Goal: Information Seeking & Learning: Learn about a topic

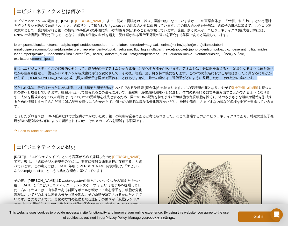
drag, startPoint x: 100, startPoint y: 78, endPoint x: 115, endPoint y: 98, distance: 24.9
drag, startPoint x: 115, startPoint y: 98, endPoint x: 118, endPoint y: 94, distance: 5.2
click at [115, 98] on p "私たちの体は、最初はたった1つの細胞、つまり精子と卵子が結びついてできる受精卵 (接合体)から始まります。この受精卵が胚となり、やがて 数十兆個もの細胞 を持…" at bounding box center [144, 97] width 260 height 23
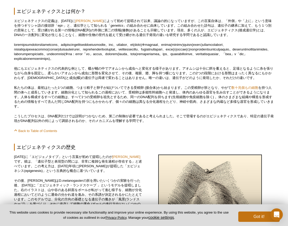
drag, startPoint x: 174, startPoint y: 95, endPoint x: 171, endPoint y: 97, distance: 3.6
click at [172, 97] on p "私たちの体は、最初はたった1つの細胞、つまり精子と卵子が結びついてできる受精卵 (接合体)から始まります。この受精卵が胚となり、やがて 数十兆個もの細胞 を持…" at bounding box center [144, 97] width 260 height 23
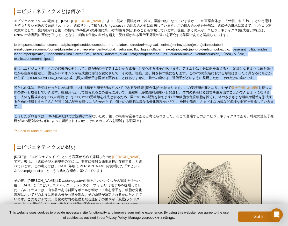
drag, startPoint x: 59, startPoint y: 59, endPoint x: 93, endPoint y: 125, distance: 73.8
drag, startPoint x: 93, startPoint y: 125, endPoint x: 110, endPoint y: 128, distance: 17.4
click at [93, 123] on p "こうしたプロセスは、DNA配列だけでは説明がつかないため、第二の制御が必要であると考えられました。そこで登場するのがエピジェネティクスであり、特定の遺伝子発現…" at bounding box center [144, 118] width 260 height 9
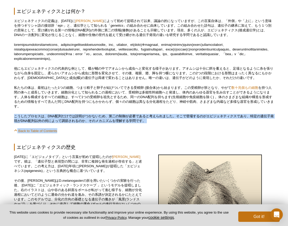
drag, startPoint x: 133, startPoint y: 132, endPoint x: 117, endPoint y: 110, distance: 27.1
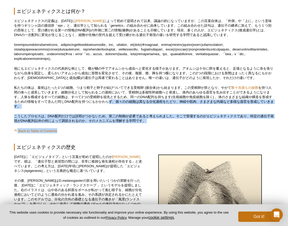
drag, startPoint x: 117, startPoint y: 109, endPoint x: 110, endPoint y: 96, distance: 14.6
click at [117, 109] on p "私たちの体は、最初はたった1つの細胞、つまり精子と卵子が結びついてできる受精卵 (接合体)から始まります。この受精卵が胚となり、やがて 数十兆個もの細胞 を持…" at bounding box center [144, 97] width 260 height 23
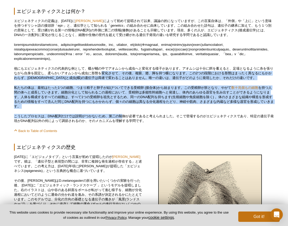
drag, startPoint x: 115, startPoint y: 101, endPoint x: 124, endPoint y: 133, distance: 33.9
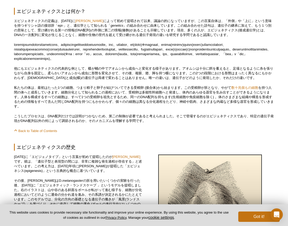
click at [124, 123] on p "こうしたプロセスは、DNA配列だけでは説明がつかないため、第二の制御が必要であると考えられました。そこで登場するのがエピジェネティクスであり、特定の遺伝子発現…" at bounding box center [144, 118] width 260 height 9
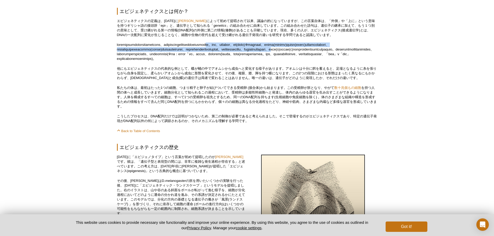
drag, startPoint x: 296, startPoint y: 38, endPoint x: 298, endPoint y: 58, distance: 19.7
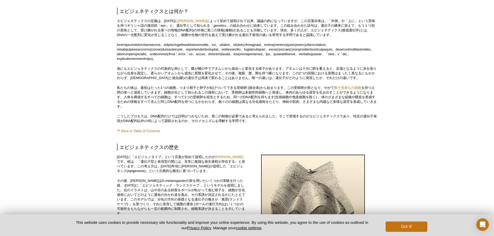
click at [243, 61] on p at bounding box center [247, 51] width 260 height 19
click at [243, 50] on p at bounding box center [247, 51] width 260 height 19
